Goal: Task Accomplishment & Management: Complete application form

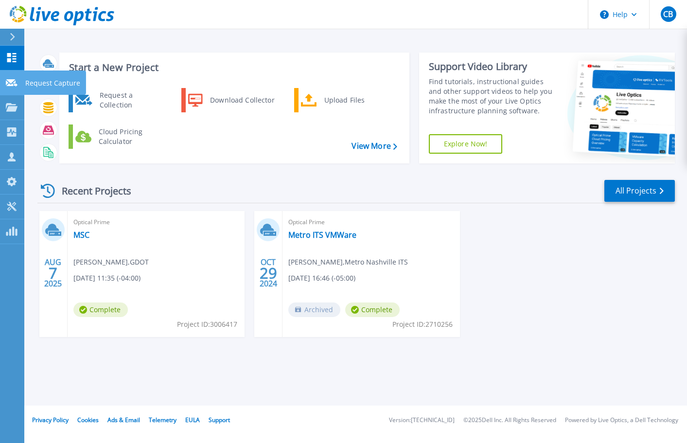
click at [26, 81] on p "Request Capture" at bounding box center [52, 82] width 55 height 25
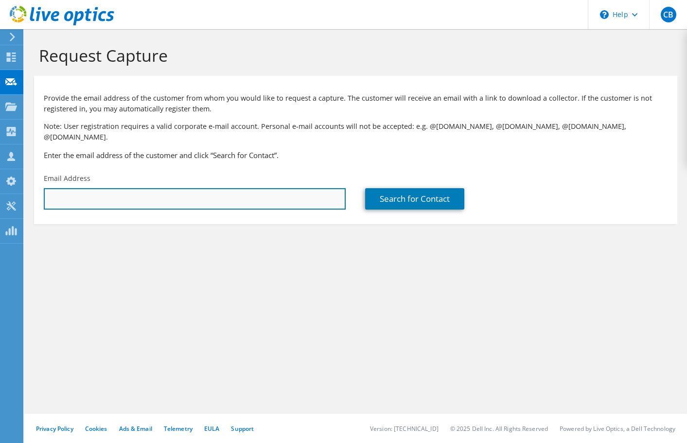
click at [152, 193] on input "text" at bounding box center [195, 198] width 302 height 21
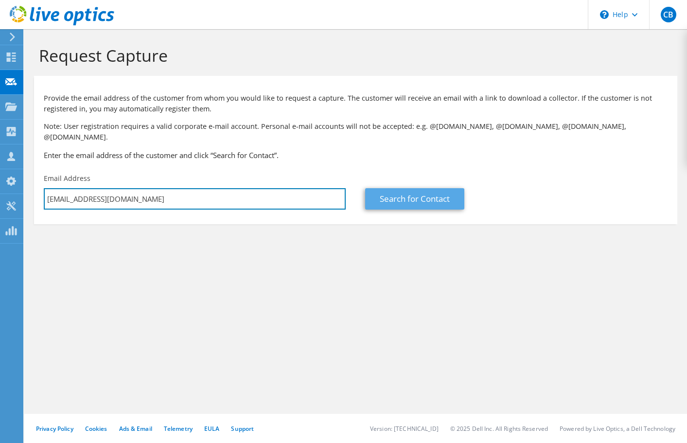
type input "[EMAIL_ADDRESS][DOMAIN_NAME]"
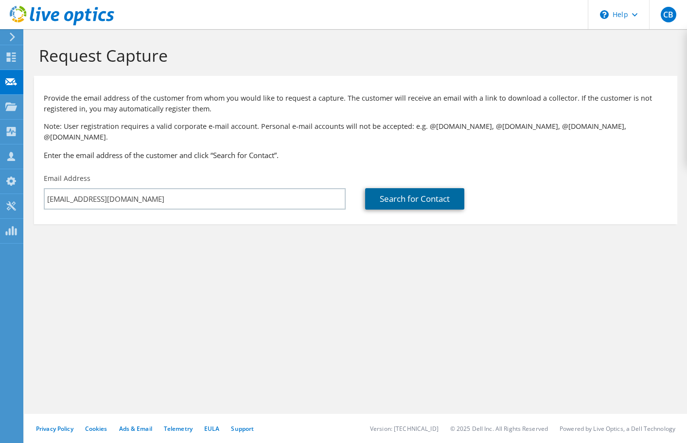
click at [421, 195] on link "Search for Contact" at bounding box center [414, 198] width 99 height 21
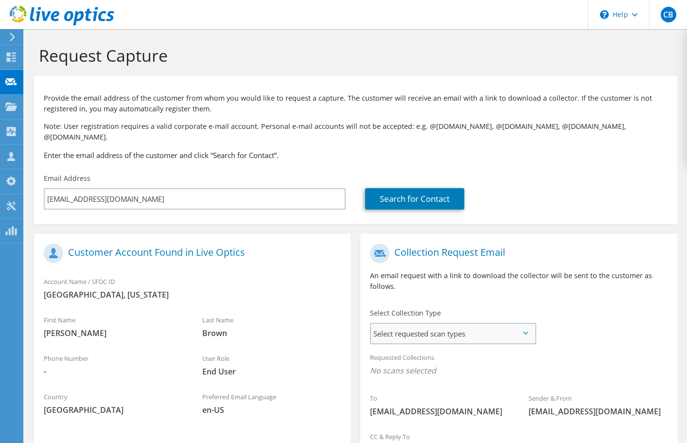
click at [469, 325] on span "Select requested scan types" at bounding box center [453, 333] width 164 height 19
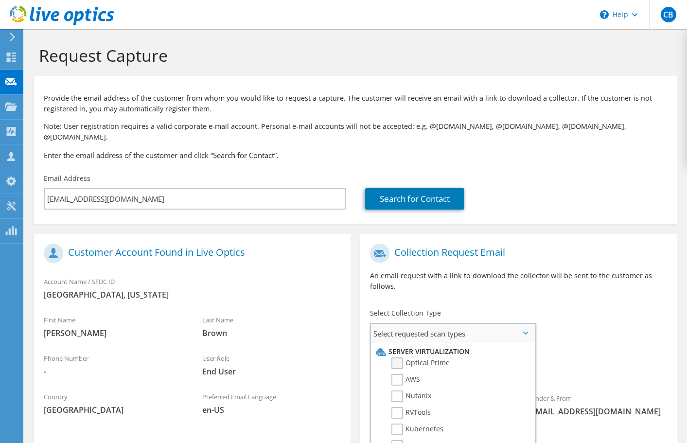
click at [396, 357] on label "Optical Prime" at bounding box center [420, 363] width 58 height 12
click at [0, 0] on input "Optical Prime" at bounding box center [0, 0] width 0 height 0
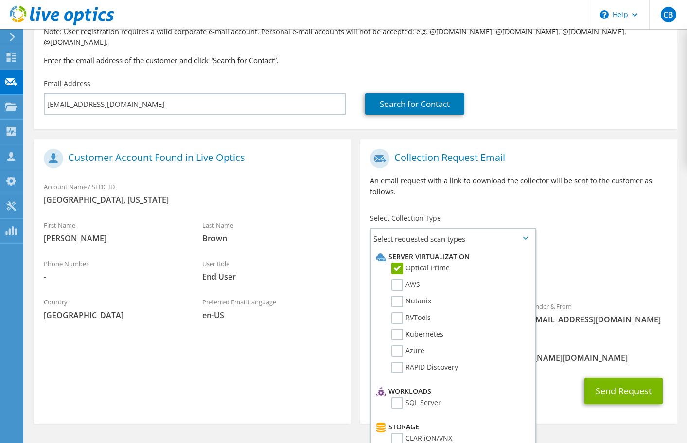
scroll to position [115, 0]
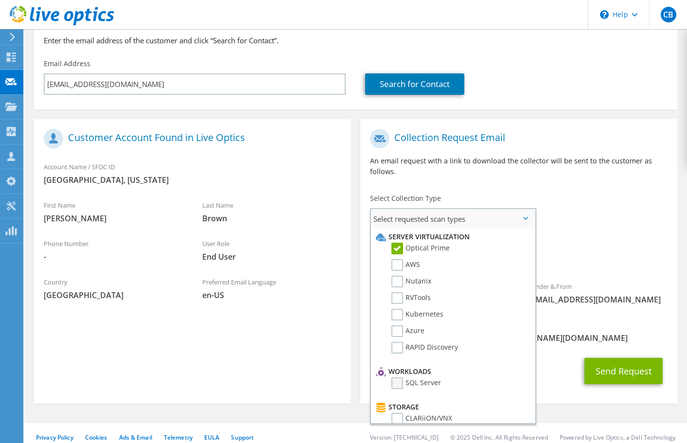
click at [399, 377] on label "SQL Server" at bounding box center [416, 383] width 50 height 12
click at [0, 0] on input "SQL Server" at bounding box center [0, 0] width 0 height 0
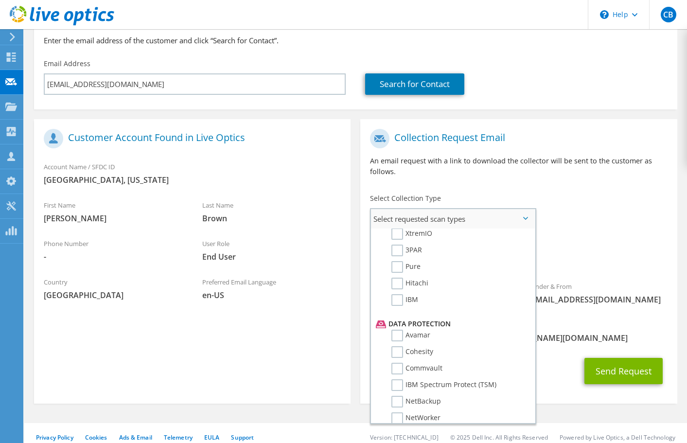
scroll to position [334, 0]
click at [566, 333] on span "[PERSON_NAME][EMAIL_ADDRESS][PERSON_NAME][DOMAIN_NAME]" at bounding box center [518, 338] width 297 height 11
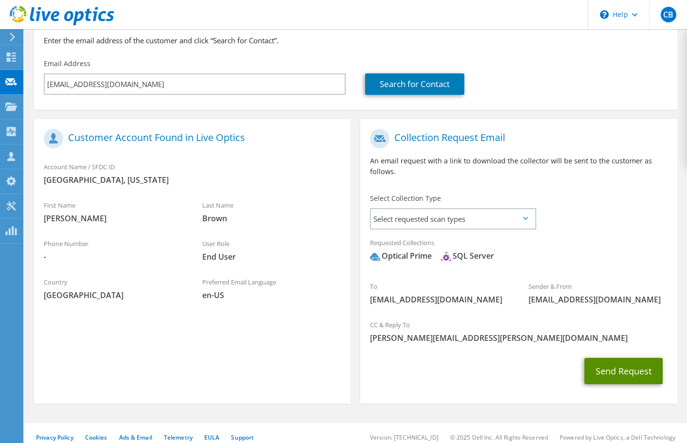
click at [614, 366] on button "Send Request" at bounding box center [623, 371] width 78 height 26
